Goal: Task Accomplishment & Management: Complete application form

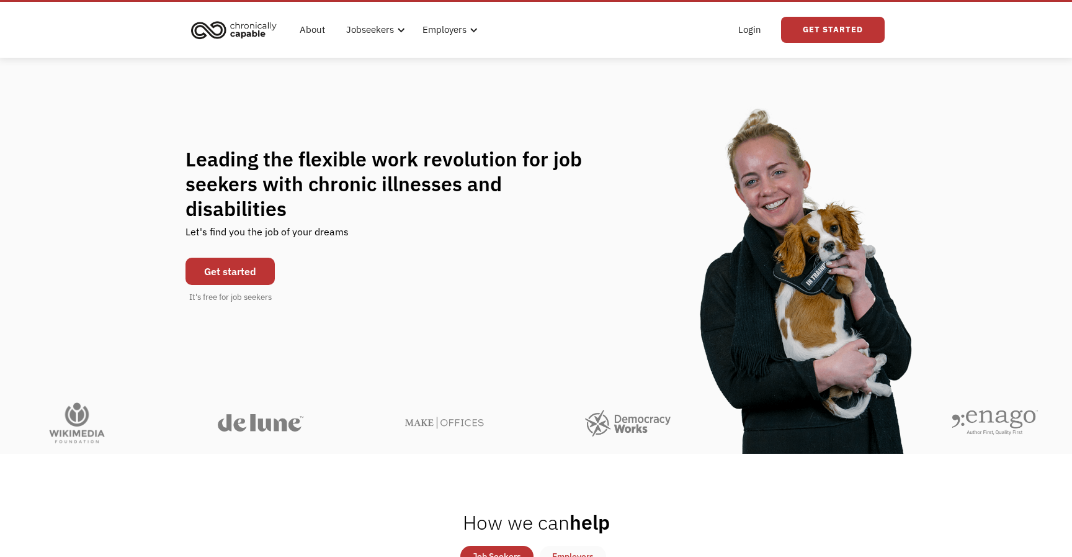
scroll to position [32, 0]
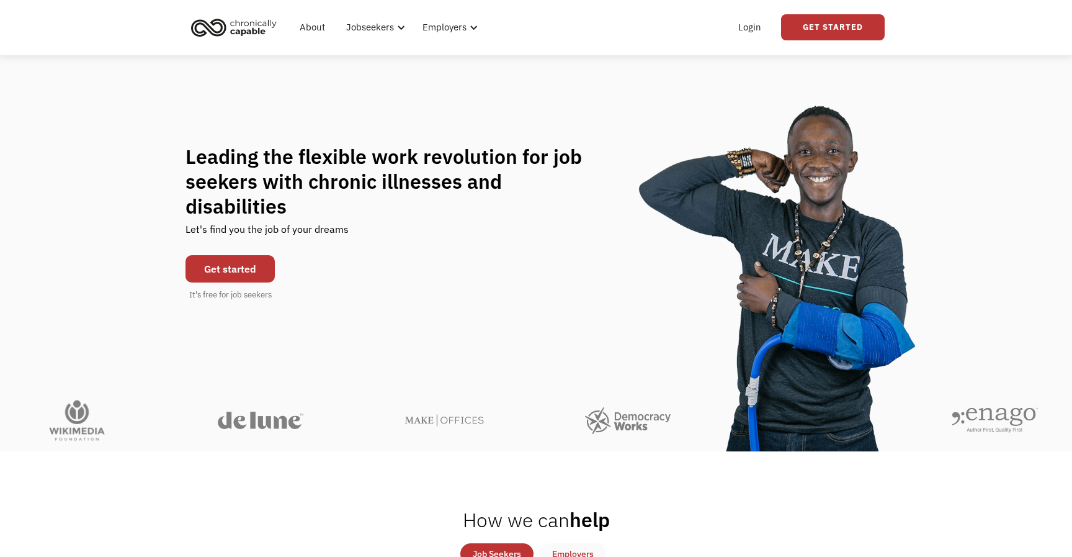
click at [243, 258] on link "Get started" at bounding box center [230, 268] width 89 height 27
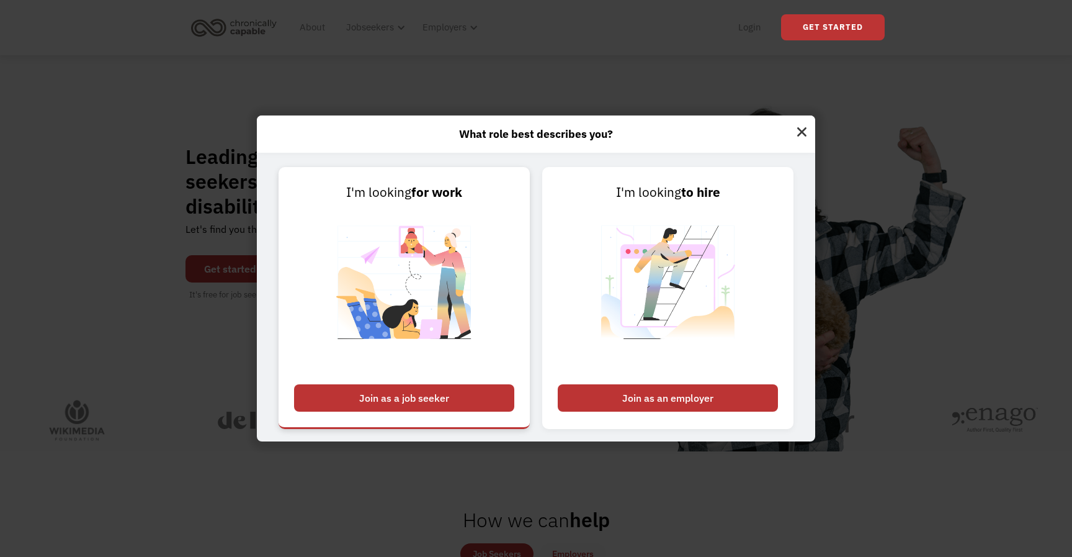
click at [377, 392] on div "Join as a job seeker" at bounding box center [404, 397] width 220 height 27
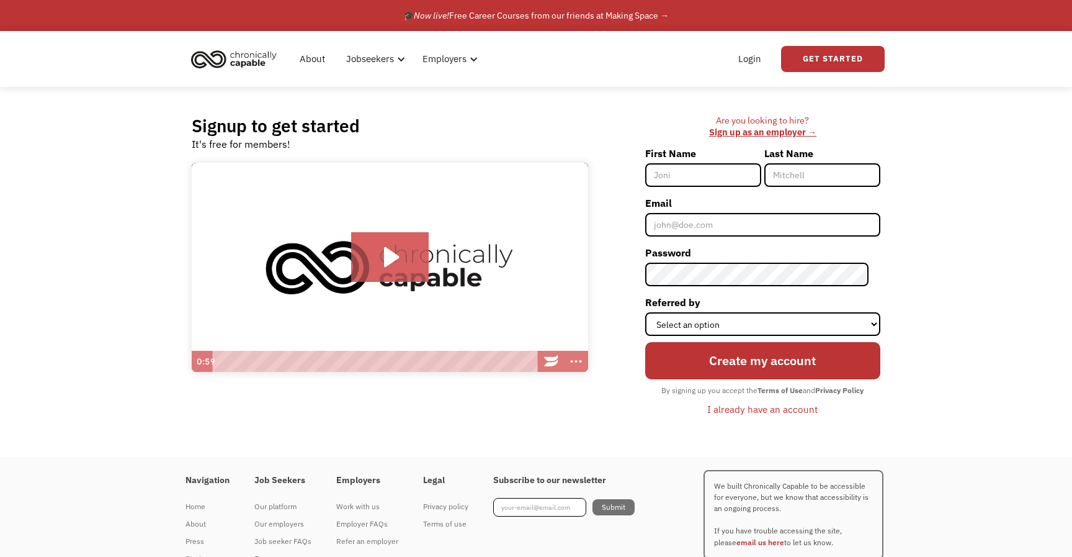
click at [708, 178] on input "First Name" at bounding box center [703, 175] width 116 height 24
type input "Molly"
type input "Bramlet"
click at [719, 221] on input "Email" at bounding box center [762, 225] width 235 height 24
type input "[PERSON_NAME][EMAIL_ADDRESS][PERSON_NAME][DOMAIN_NAME]"
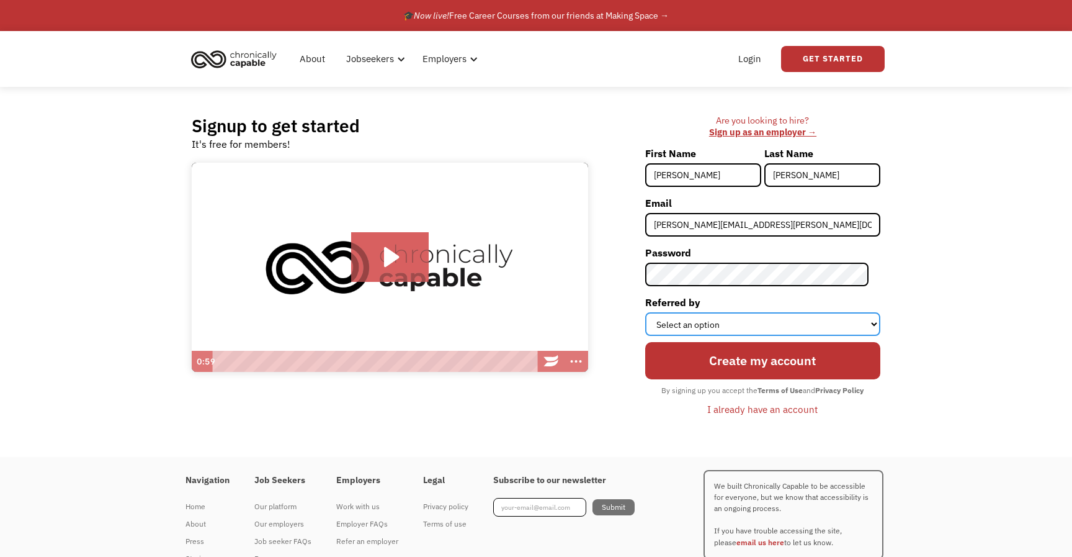
click at [788, 321] on select "Select an option Instagram Facebook Twitter Search Engine News Article Word of …" at bounding box center [762, 324] width 235 height 24
select select "Other"
click at [657, 312] on select "Select an option Instagram Facebook Twitter Search Engine News Article Word of …" at bounding box center [762, 324] width 235 height 24
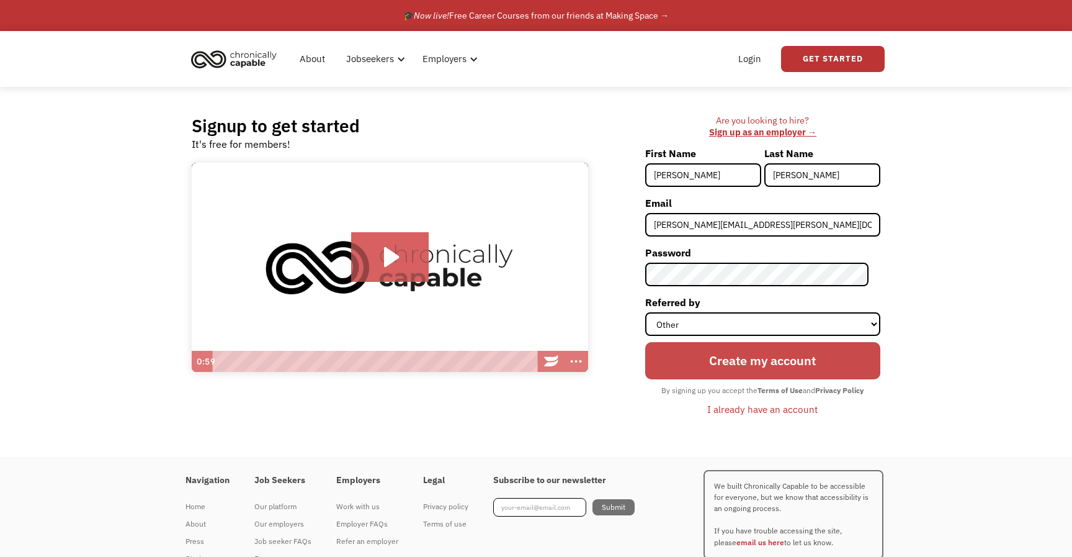
click at [735, 358] on input "Create my account" at bounding box center [762, 360] width 235 height 37
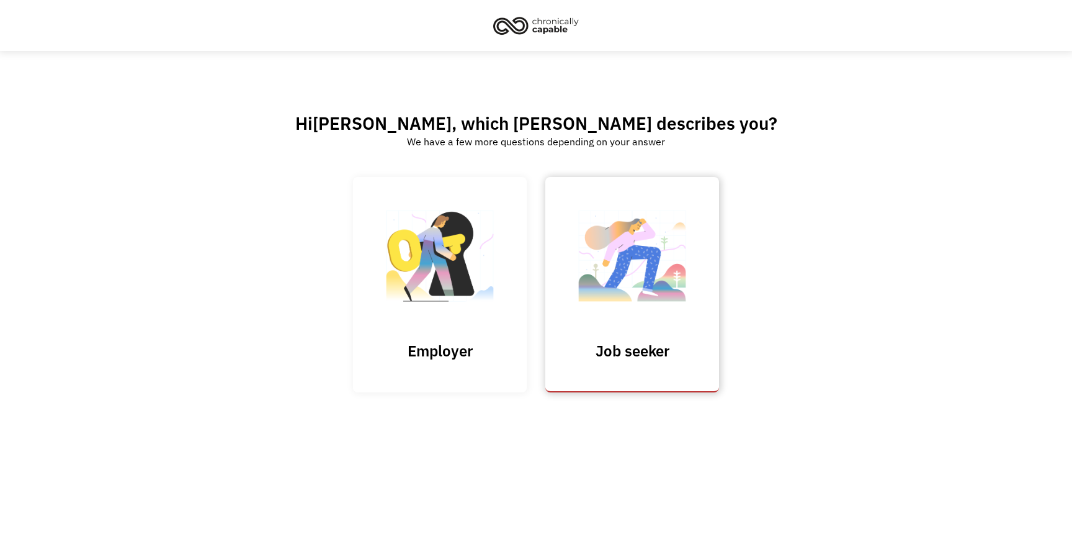
click at [617, 339] on link "Job seeker" at bounding box center [632, 284] width 174 height 215
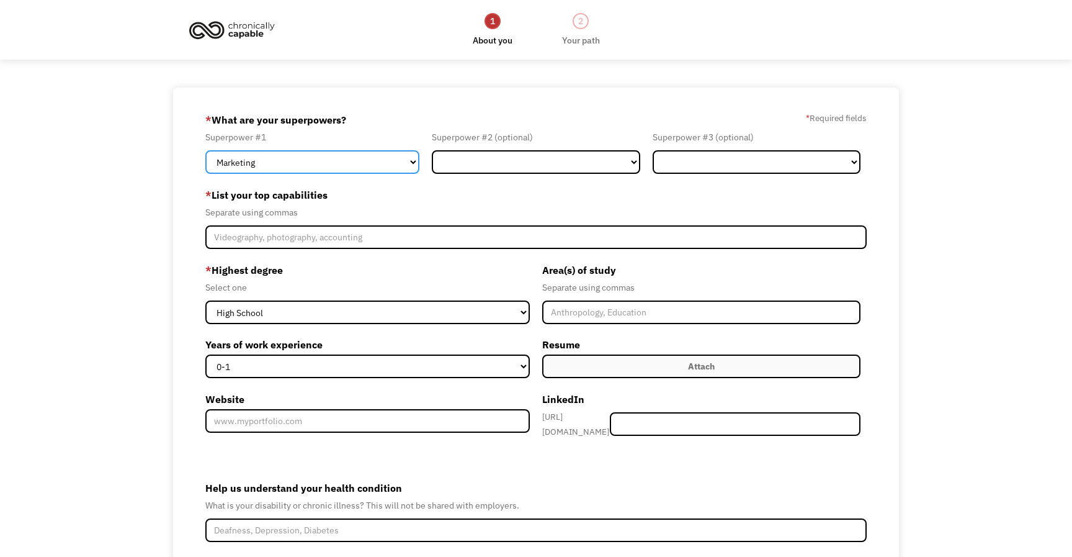
click at [400, 164] on select "Marketing Human Resources Finance Technology Operations Sales Industrial & Manu…" at bounding box center [312, 162] width 214 height 24
select select "Design"
click at [205, 150] on select "Marketing Human Resources Finance Technology Operations Sales Industrial & Manu…" at bounding box center [312, 162] width 214 height 24
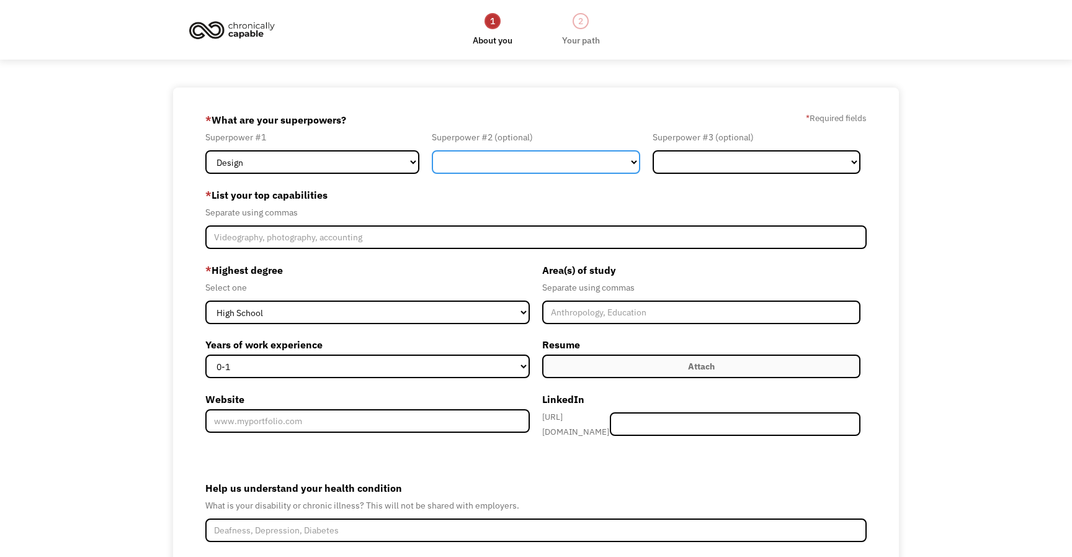
click at [491, 164] on select "Marketing Human Resources Finance Technology Operations Sales Industrial & Manu…" at bounding box center [536, 162] width 208 height 24
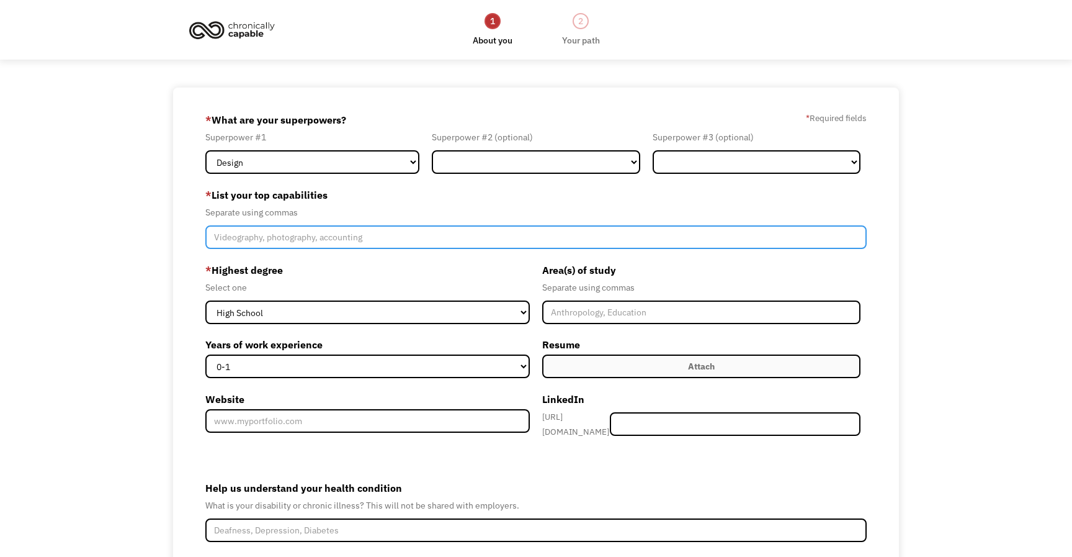
click at [577, 243] on input "Member-Create-Step1" at bounding box center [535, 237] width 661 height 24
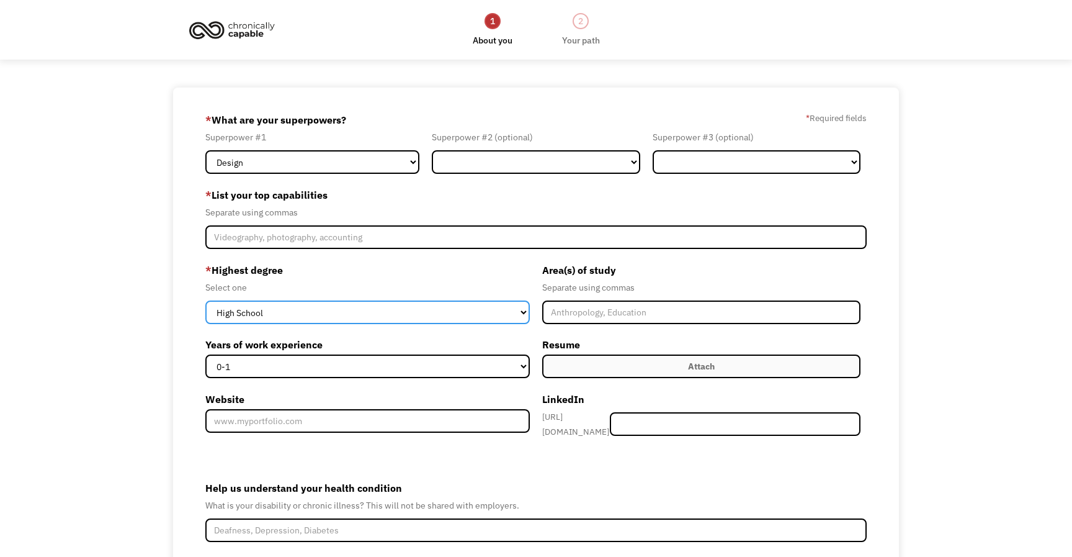
click at [459, 316] on select "High School Associates Bachelors Master's PhD" at bounding box center [367, 312] width 325 height 24
select select "bachelors"
click at [205, 300] on select "High School Associates Bachelors Master's PhD" at bounding box center [367, 312] width 325 height 24
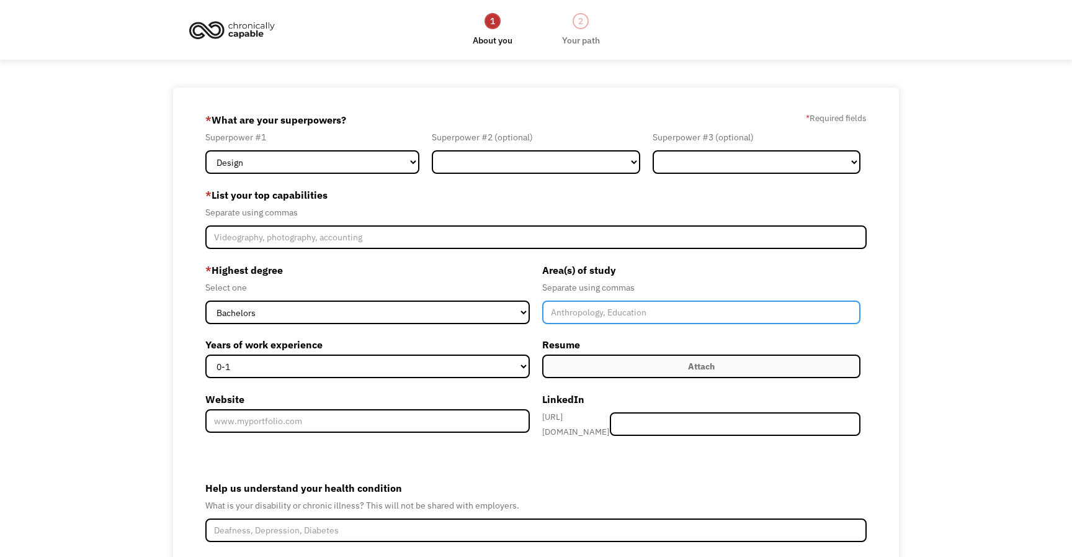
click at [602, 315] on input "Member-Create-Step1" at bounding box center [701, 312] width 318 height 24
type input "D"
type input "Graphic Design"
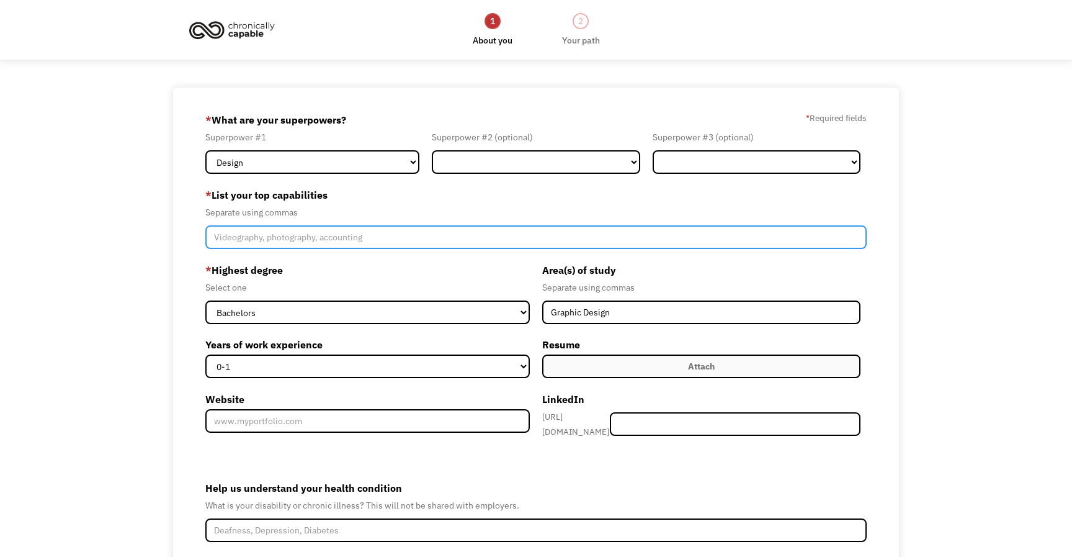
click at [419, 240] on input "Member-Create-Step1" at bounding box center [535, 237] width 661 height 24
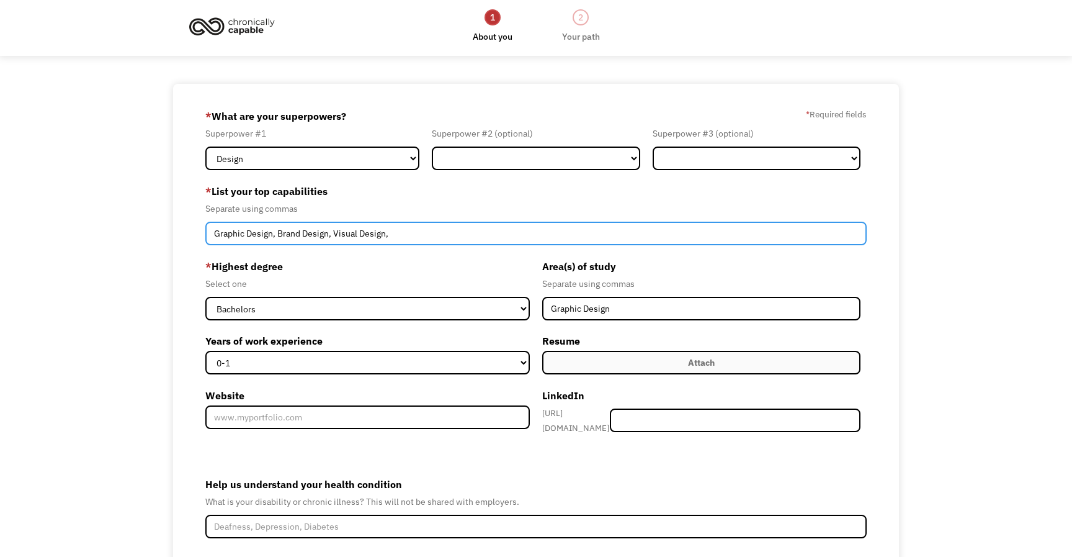
scroll to position [6, 0]
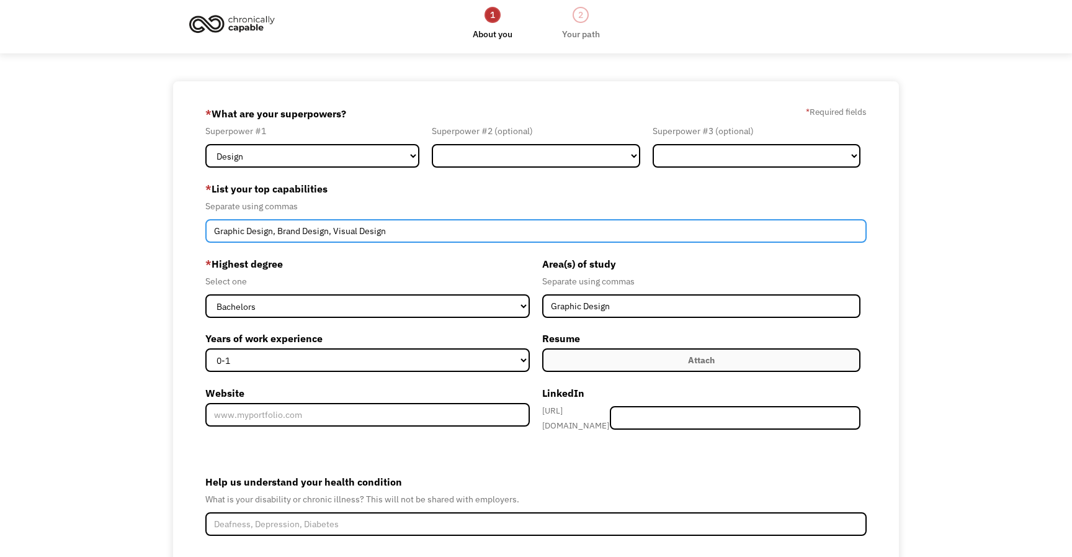
type input "Graphic Design, Brand Design, Visual Design"
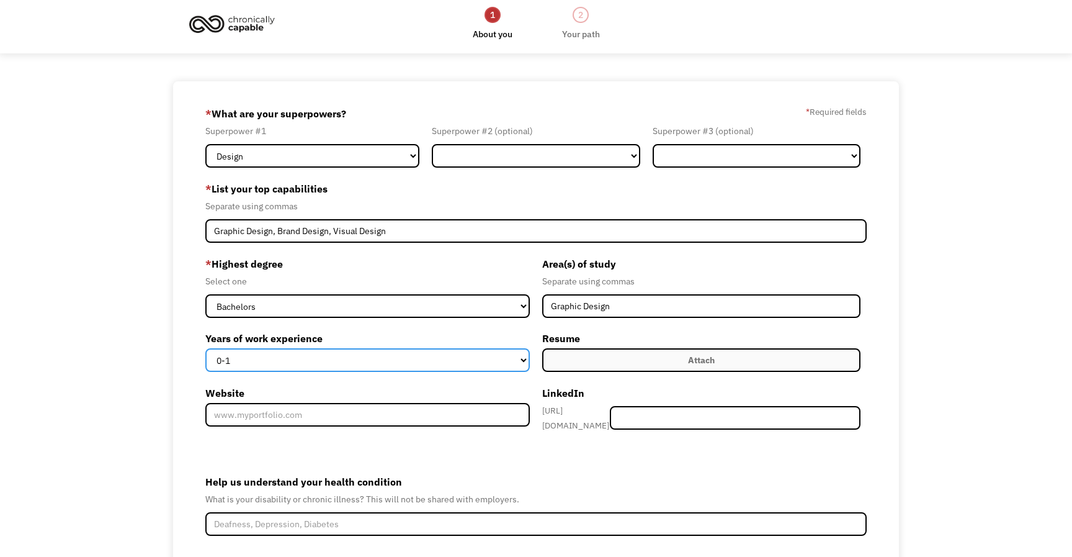
click at [342, 352] on select "0-1 2-4 5-10 11-15 15+" at bounding box center [367, 360] width 325 height 24
select select "11-15"
click at [205, 348] on select "0-1 2-4 5-10 11-15 15+" at bounding box center [367, 360] width 325 height 24
click at [613, 365] on label "Attach" at bounding box center [701, 360] width 318 height 24
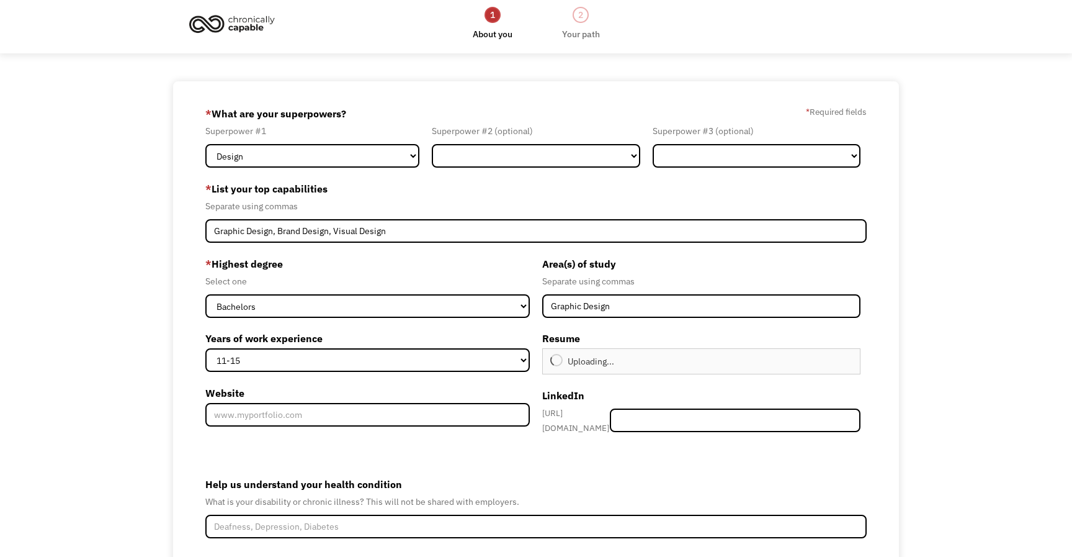
type input "Continue"
click at [243, 416] on input "Website" at bounding box center [367, 415] width 325 height 24
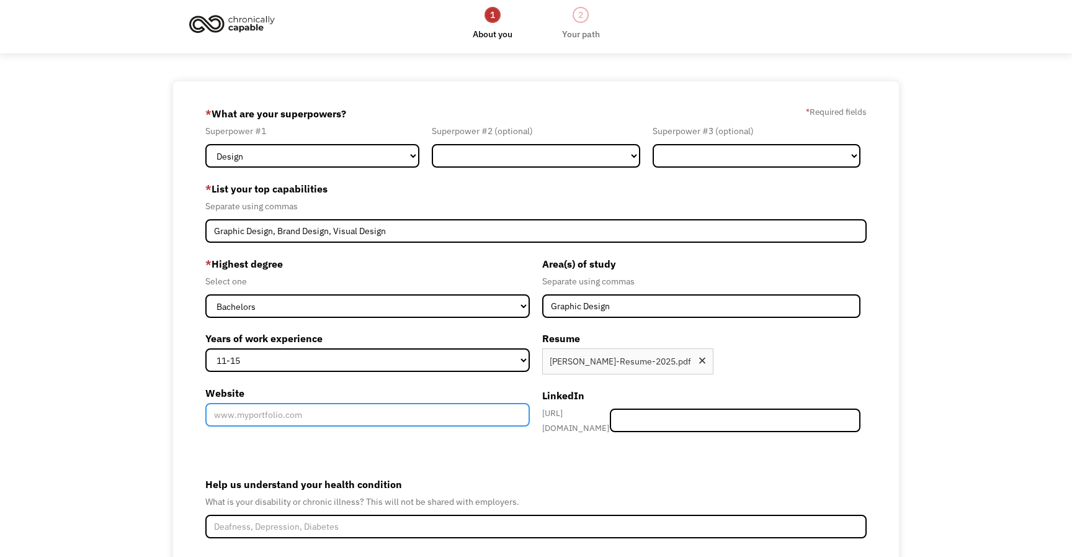
click at [379, 411] on input "Website" at bounding box center [367, 415] width 325 height 24
paste input "https://mollybramlet.com/"
type input "https://mollybramlet.com/"
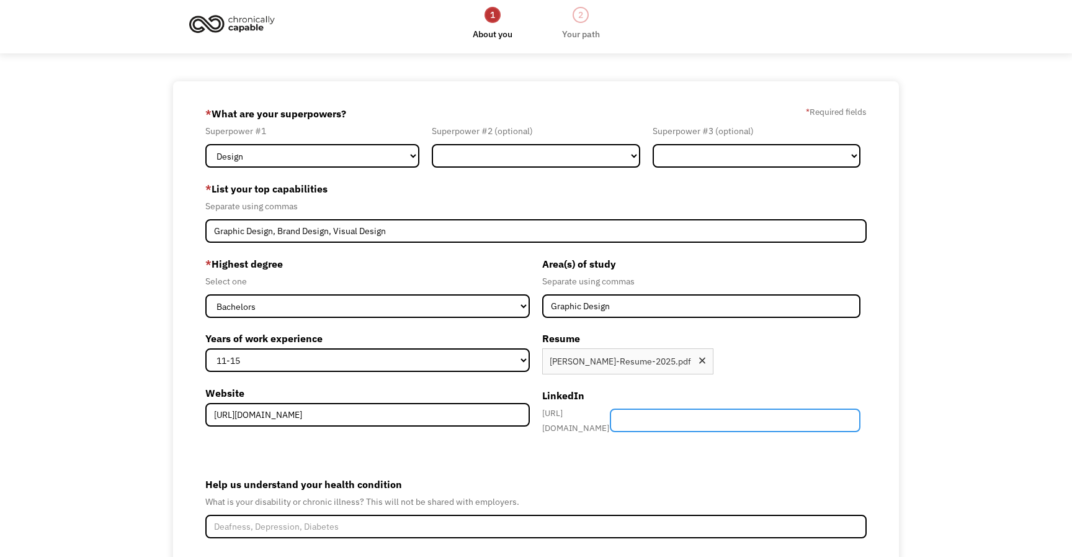
click at [720, 428] on input "Member-Create-Step1" at bounding box center [735, 420] width 251 height 24
type input "mollybramlet"
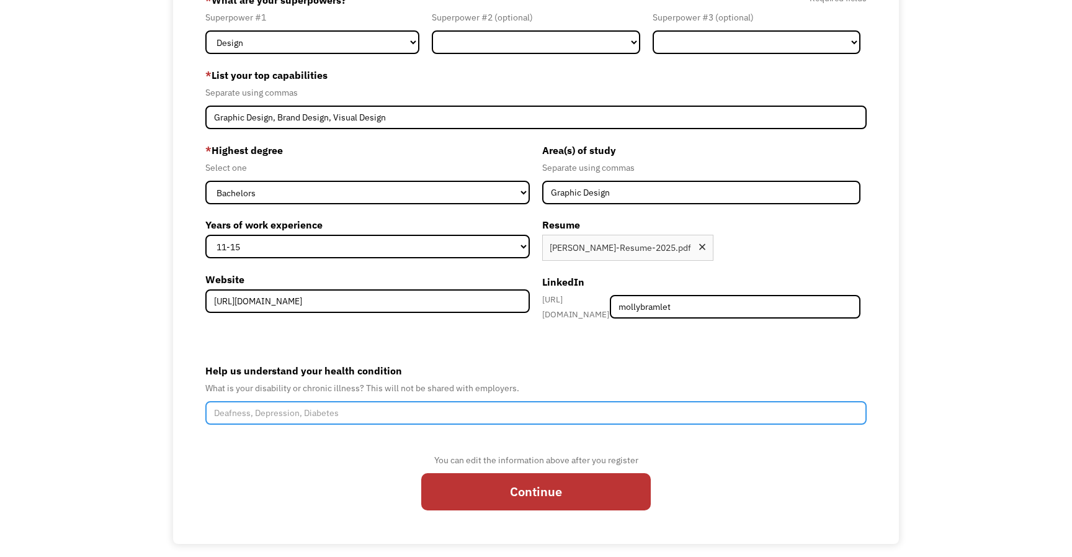
scroll to position [128, 0]
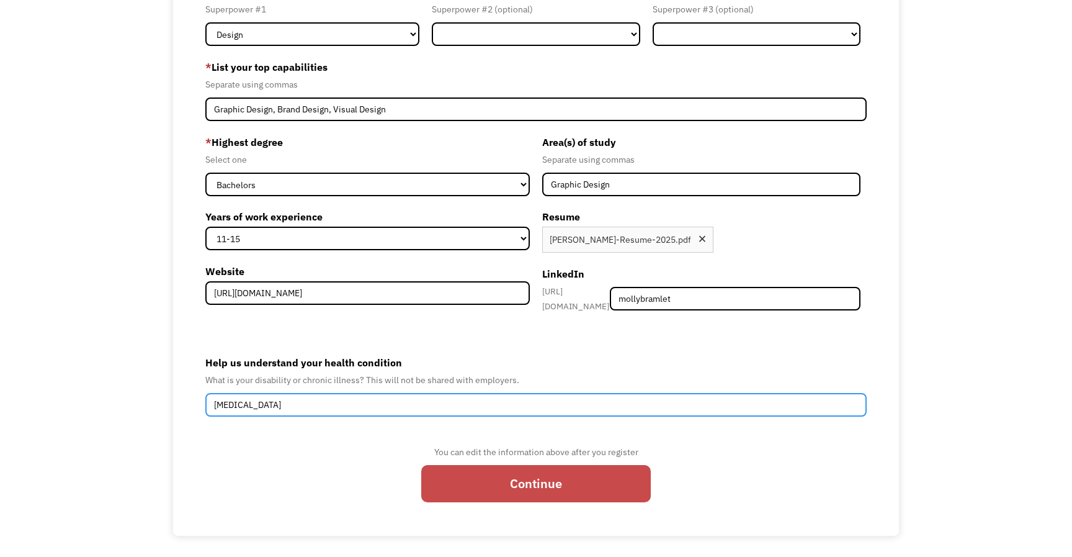
type input "fibromyalgia"
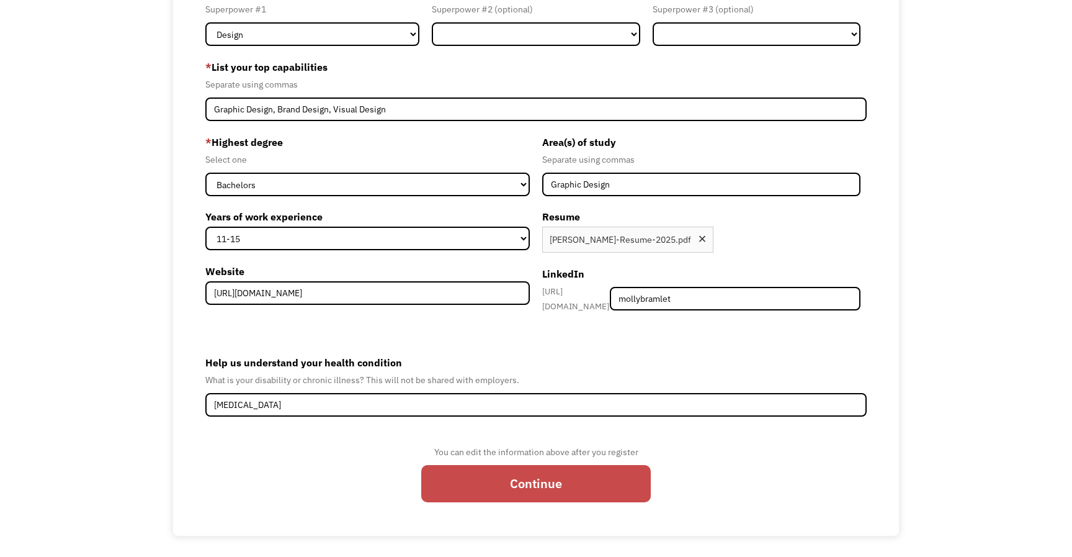
click at [470, 476] on input "Continue" at bounding box center [536, 483] width 230 height 37
type input "Please wait..."
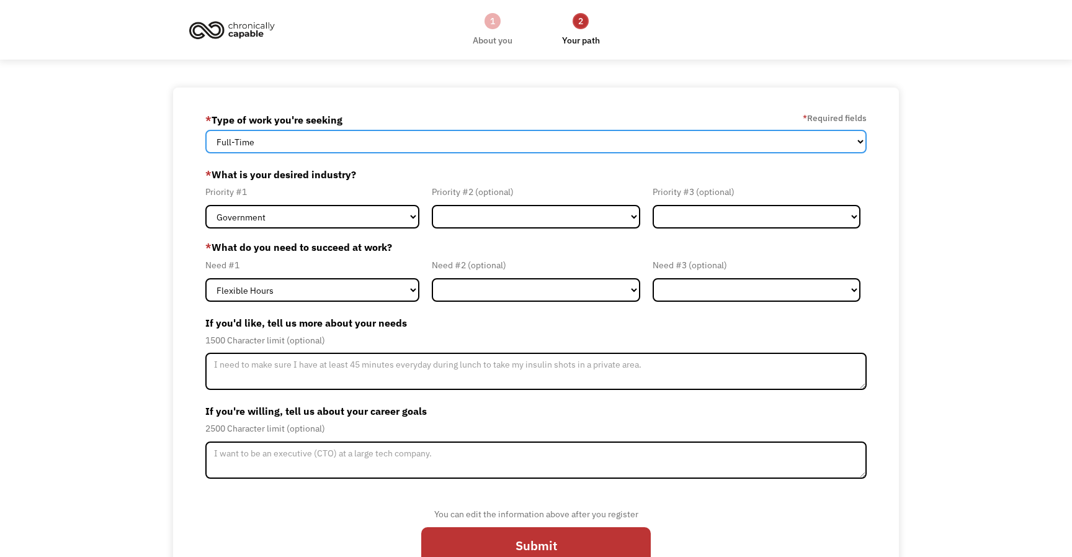
click at [372, 136] on select "Full-Time Part-Time Both Full-Time and Part-Time" at bounding box center [535, 142] width 661 height 24
select select "Both Full-Time and Part-Time"
click at [205, 130] on select "Full-Time Part-Time Both Full-Time and Part-Time" at bounding box center [535, 142] width 661 height 24
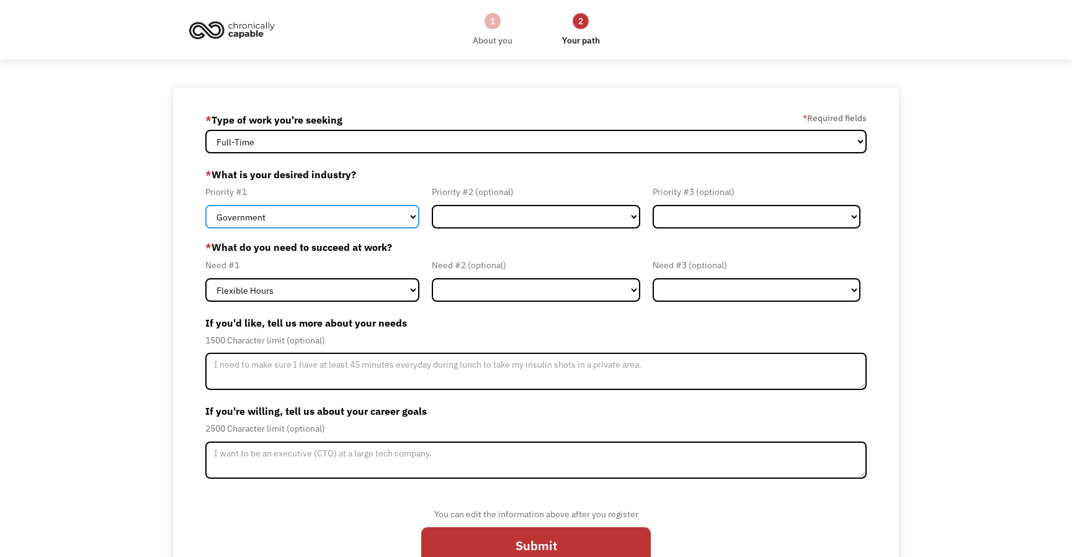
click at [346, 215] on select "Government Finance & Insurance Health & Social Care Tech & Engineering Creative…" at bounding box center [312, 217] width 214 height 24
select select "Health & Social Care"
click at [205, 205] on select "Government Finance & Insurance Health & Social Care Tech & Engineering Creative…" at bounding box center [312, 217] width 214 height 24
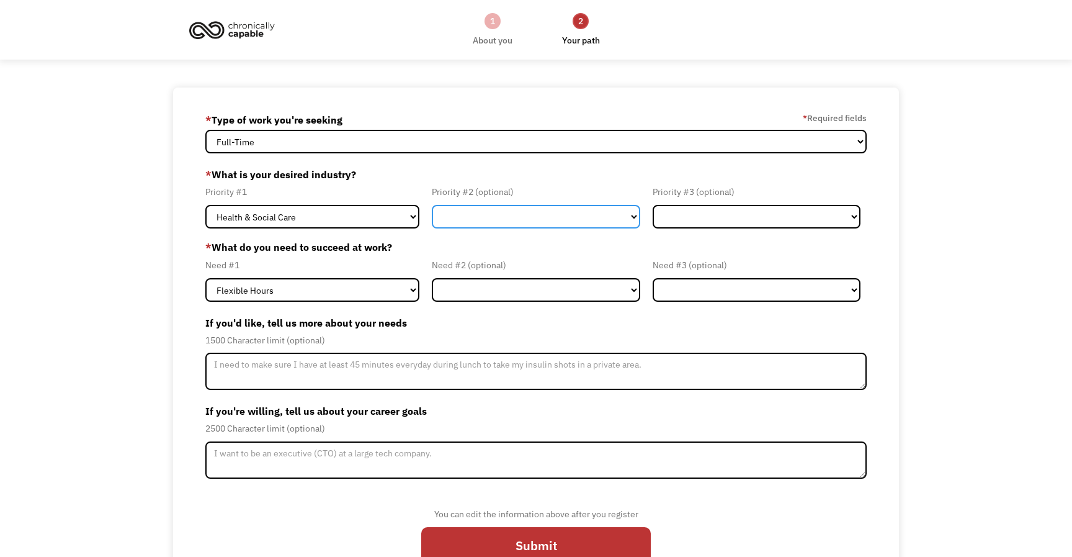
click at [447, 217] on select "Government Finance & Insurance Health & Social Care Tech & Engineering Creative…" at bounding box center [536, 217] width 208 height 24
select select "Creative & Design"
click at [432, 205] on select "Government Finance & Insurance Health & Social Care Tech & Engineering Creative…" at bounding box center [536, 217] width 208 height 24
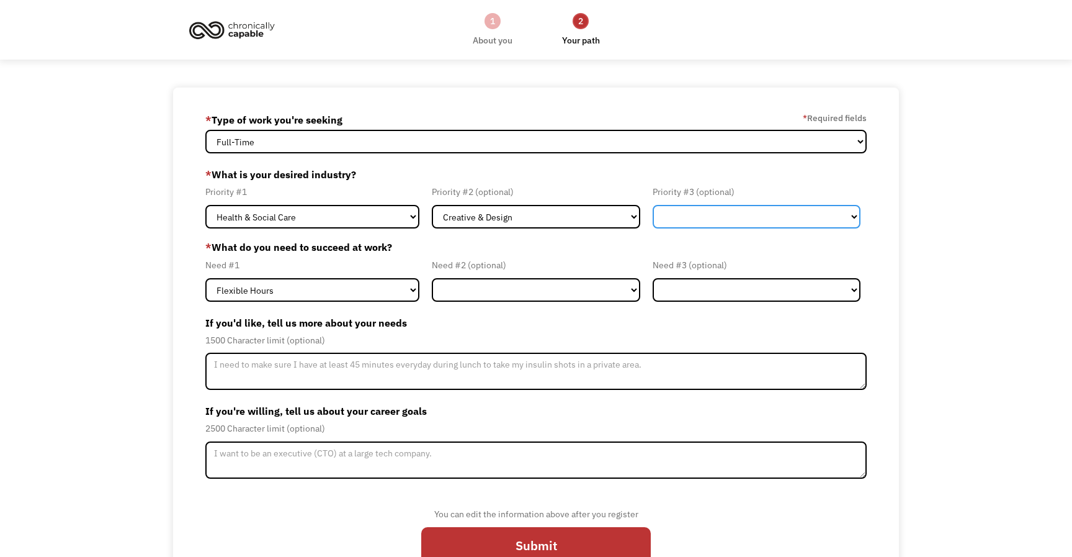
click at [671, 216] on select "Government Finance & Insurance Health & Social Care Tech & Engineering Creative…" at bounding box center [757, 217] width 208 height 24
select select "Tech & Engineering"
click at [653, 205] on select "Government Finance & Insurance Health & Social Care Tech & Engineering Creative…" at bounding box center [757, 217] width 208 height 24
click at [367, 301] on form "68efbb7fb2e937dbc1d7fd3f molly.bramlet@gmail.com Molly Bramlet * Type of work y…" at bounding box center [535, 342] width 661 height 465
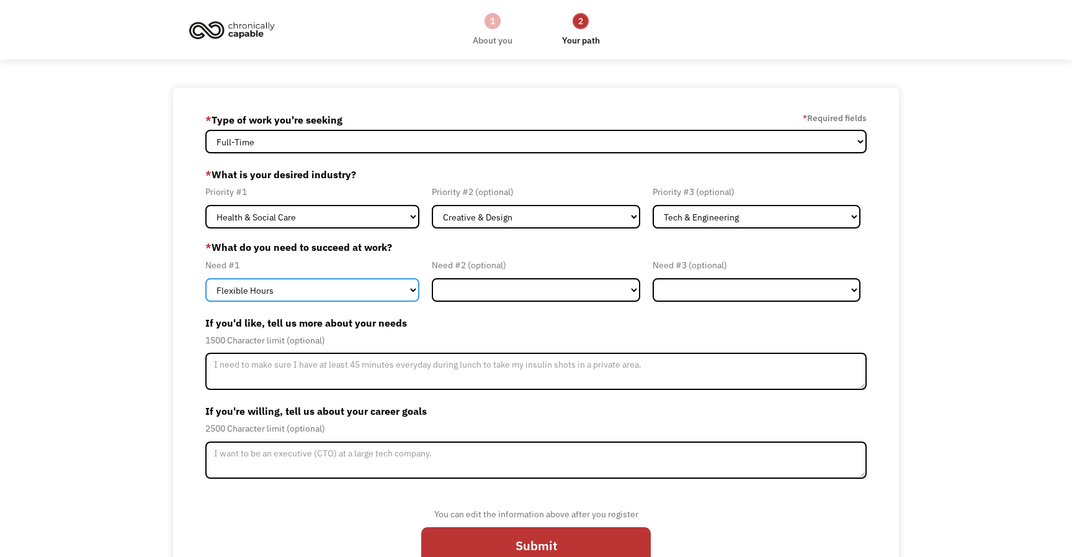
click at [367, 300] on select "Flexible Hours Remote Work Service Animal On-site Accommodations Visual Support…" at bounding box center [312, 290] width 214 height 24
select select "Remote Work"
click at [205, 278] on select "Flexible Hours Remote Work Service Animal On-site Accommodations Visual Support…" at bounding box center [312, 290] width 214 height 24
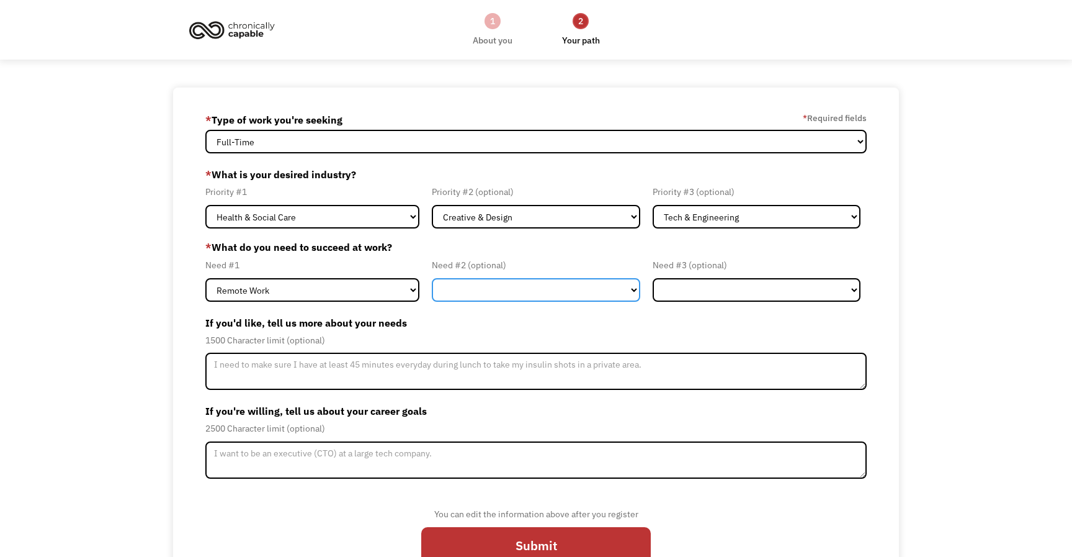
click at [454, 291] on select "Flexible Hours Remote Work Service Animal On-site Accommodations Visual Support…" at bounding box center [536, 290] width 208 height 24
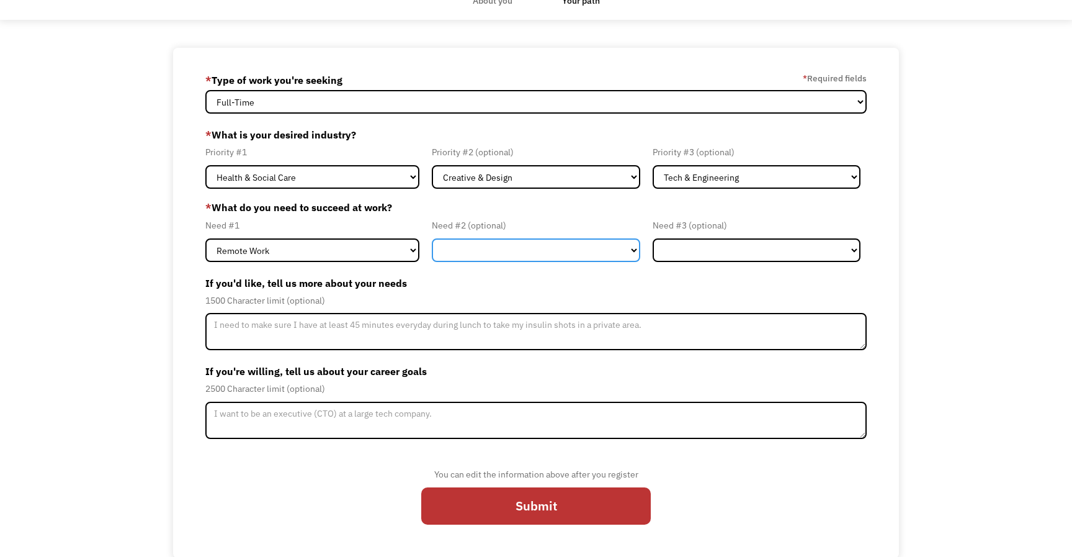
scroll to position [41, 0]
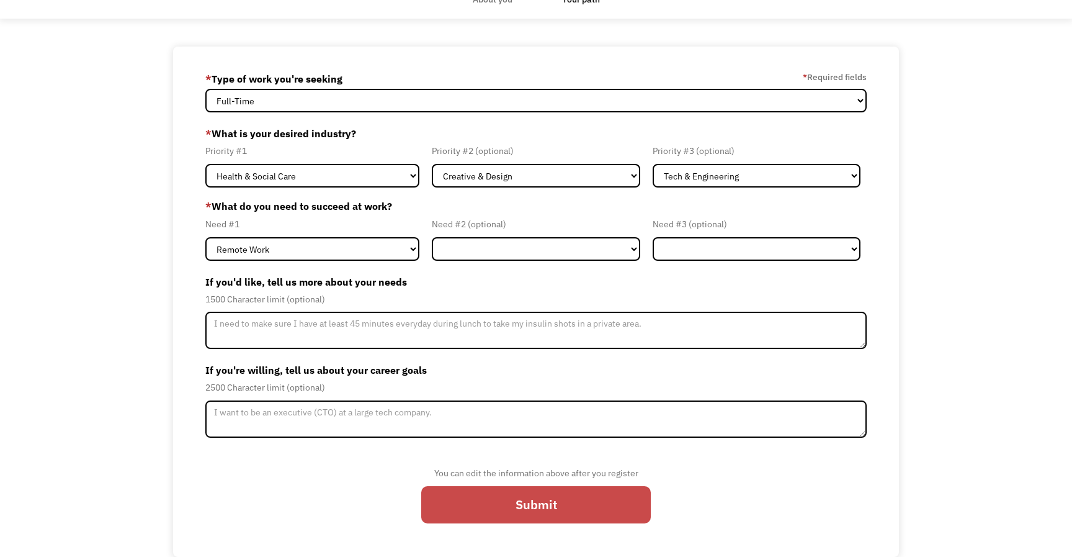
click at [472, 503] on input "Submit" at bounding box center [536, 504] width 230 height 37
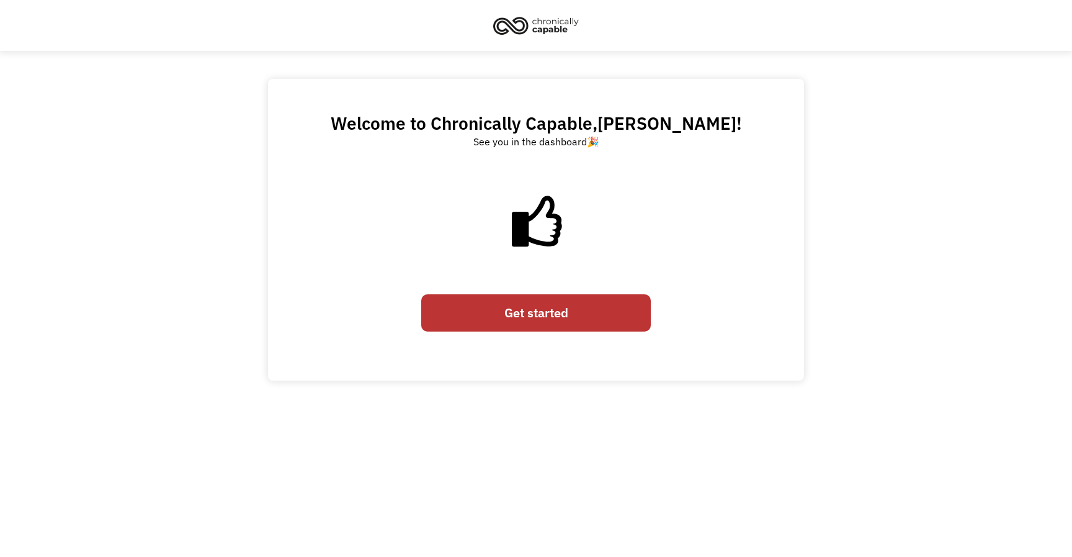
click at [519, 326] on link "Get started" at bounding box center [536, 312] width 230 height 37
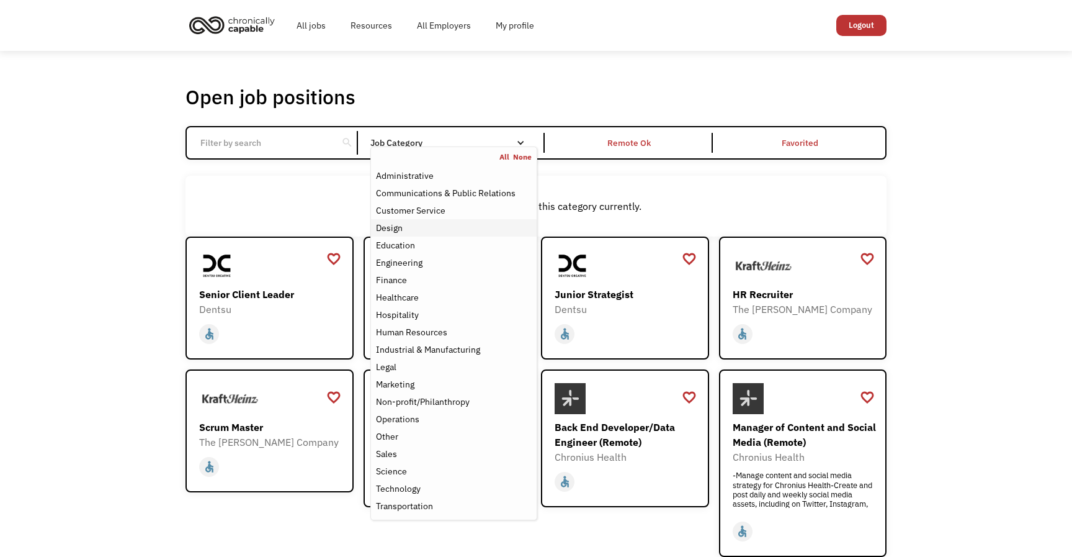
drag, startPoint x: 396, startPoint y: 138, endPoint x: 392, endPoint y: 225, distance: 87.6
click at [392, 153] on div "Job Category All None Administrative Communications & Public Relations Customer…" at bounding box center [453, 143] width 167 height 20
click at [392, 225] on div "Design" at bounding box center [389, 227] width 27 height 15
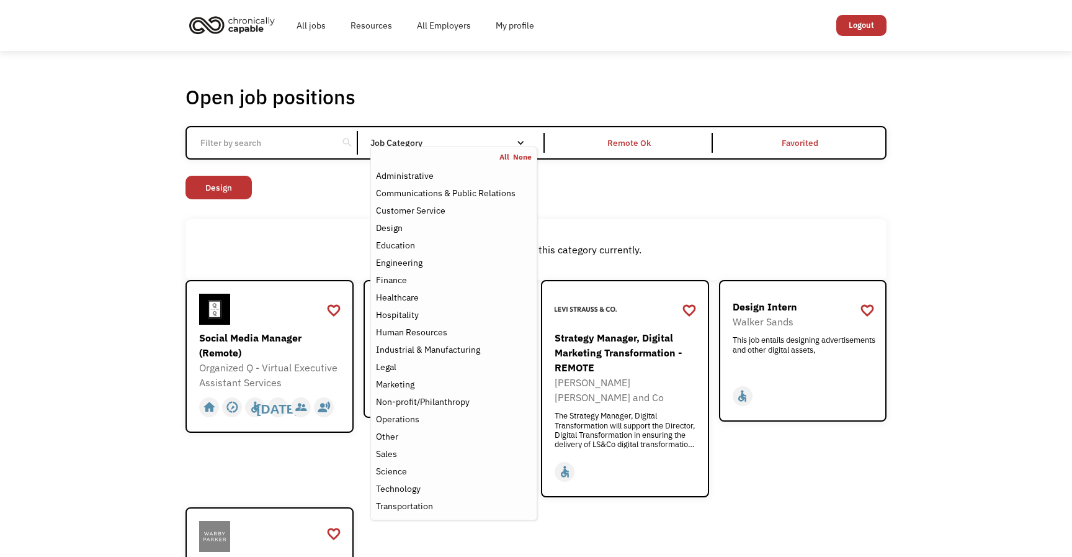
click at [139, 277] on div "Open job positions You have X liked items Search search Filter by category Admi…" at bounding box center [536, 382] width 1072 height 662
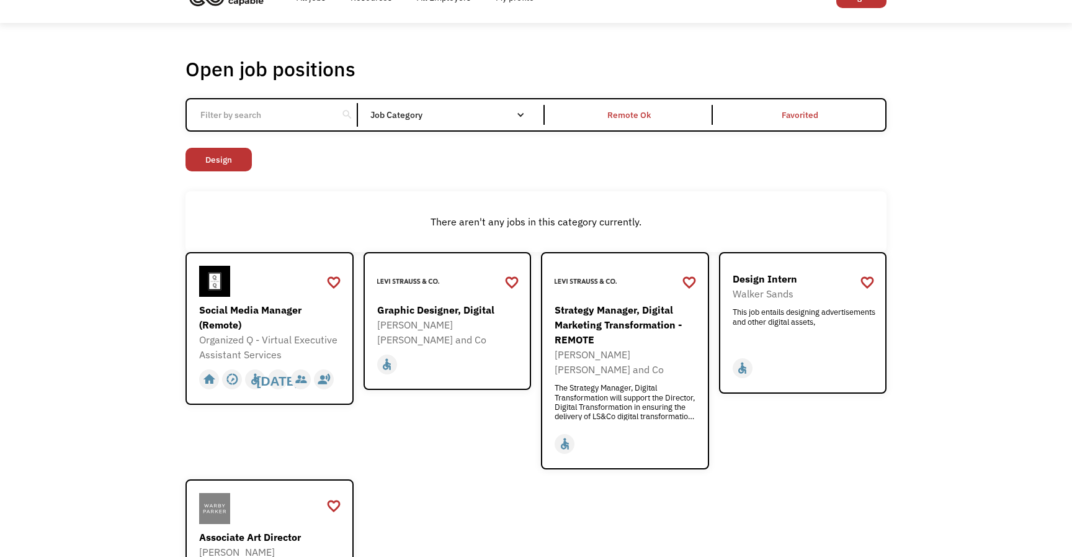
scroll to position [42, 0]
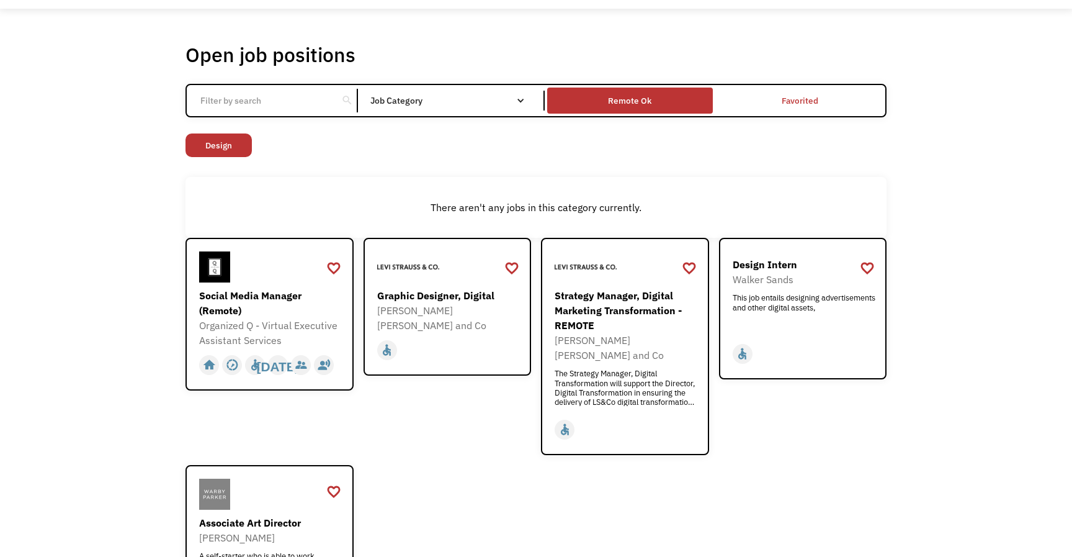
click at [634, 105] on div "Remote Ok" at bounding box center [629, 100] width 43 height 15
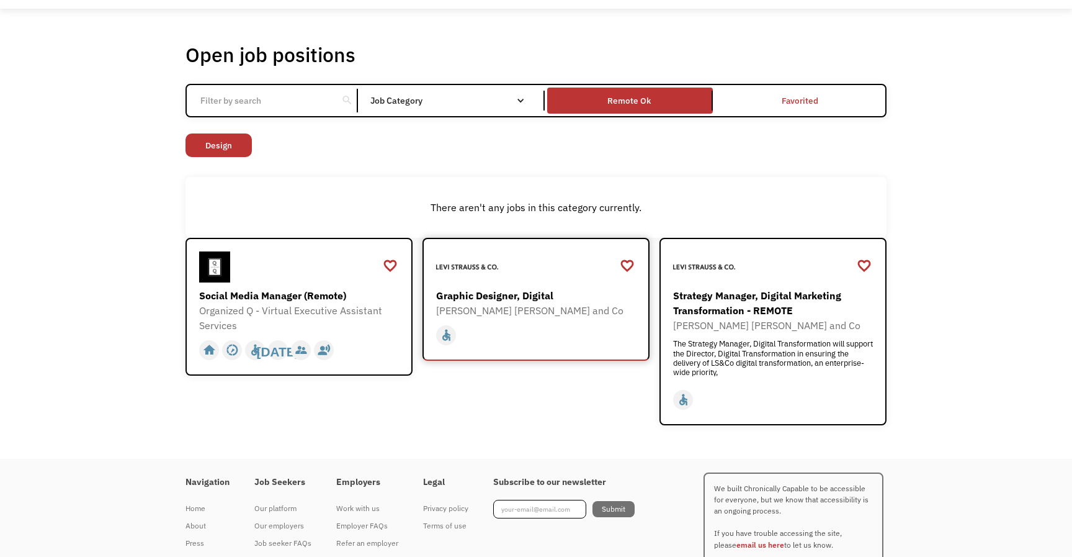
click at [540, 313] on div "[PERSON_NAME] [PERSON_NAME] and Co" at bounding box center [537, 310] width 203 height 15
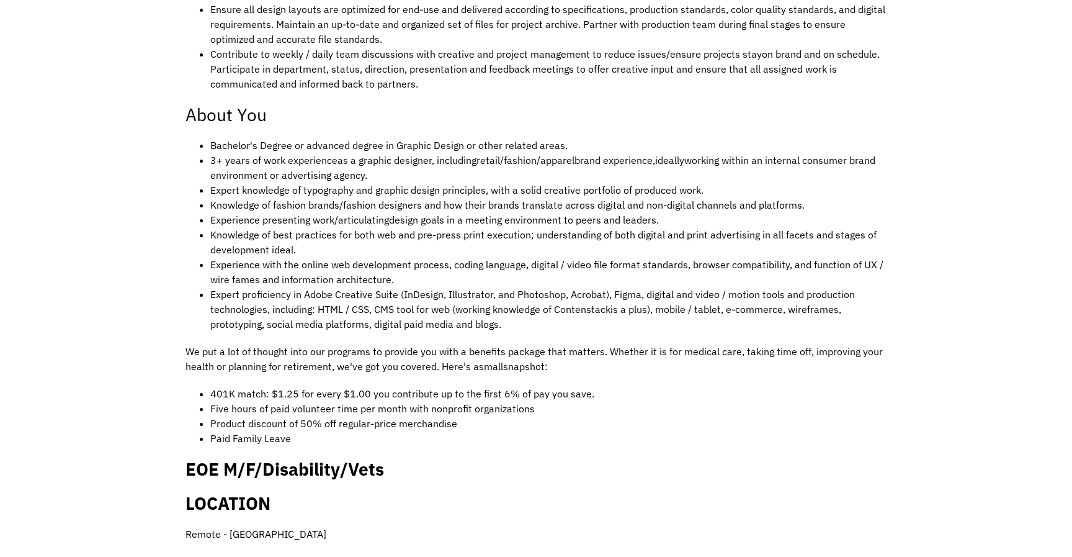
scroll to position [694, 0]
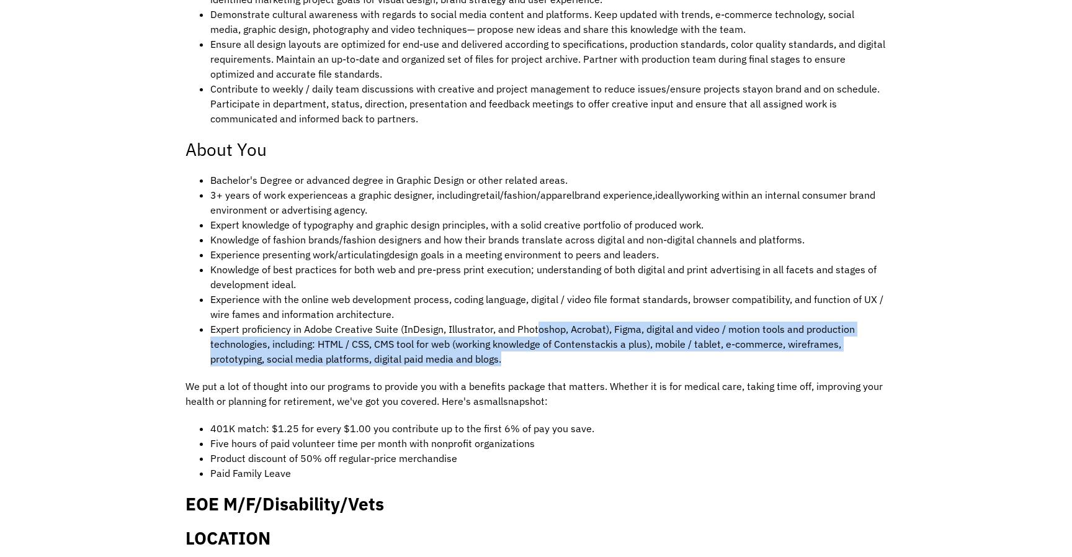
drag, startPoint x: 537, startPoint y: 309, endPoint x: 549, endPoint y: 343, distance: 35.5
click at [549, 343] on li "Expert proficiency in Adobe Creative Suite (InDesign, Illustrator, and Photosho…" at bounding box center [548, 343] width 676 height 45
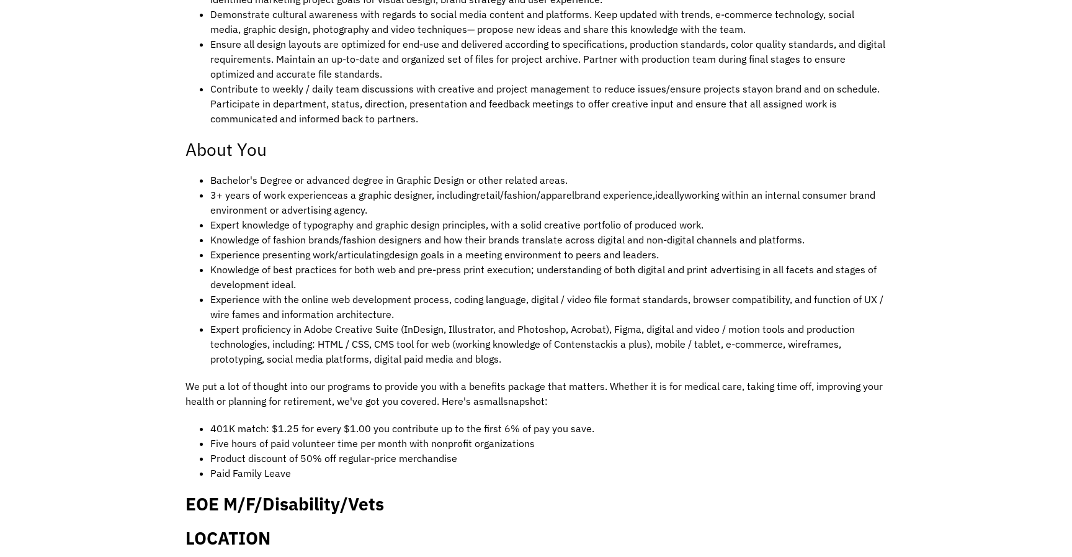
click at [550, 342] on li "Expert proficiency in Adobe Creative Suite (InDesign, Illustrator, and Photosho…" at bounding box center [548, 343] width 676 height 45
drag, startPoint x: 547, startPoint y: 342, endPoint x: 546, endPoint y: 334, distance: 7.5
click at [547, 342] on li "Expert proficiency in Adobe Creative Suite (InDesign, Illustrator, and Photosho…" at bounding box center [548, 343] width 676 height 45
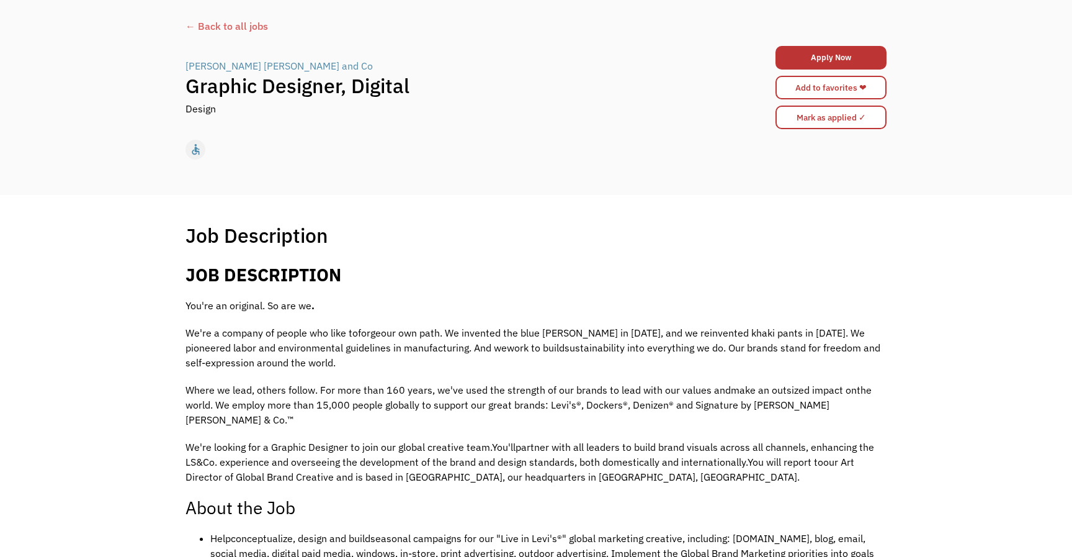
scroll to position [0, 0]
